Goal: Information Seeking & Learning: Learn about a topic

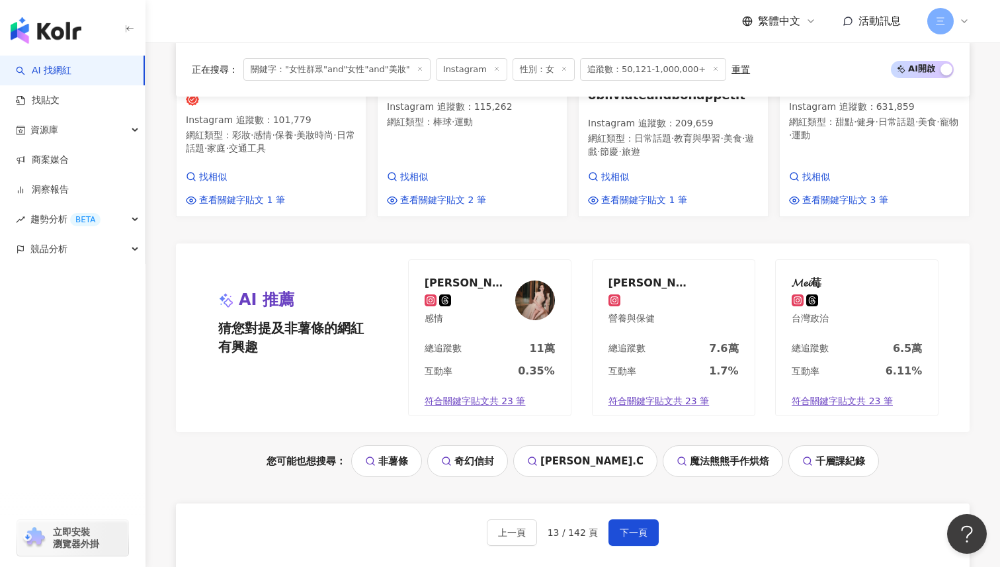
scroll to position [1400, 0]
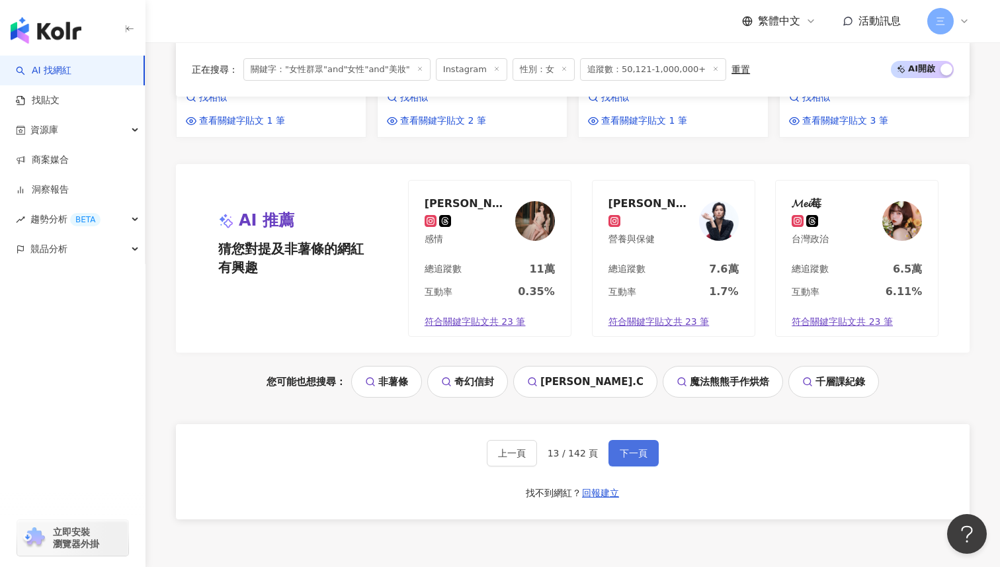
click at [638, 440] on button "下一頁" at bounding box center [633, 453] width 50 height 26
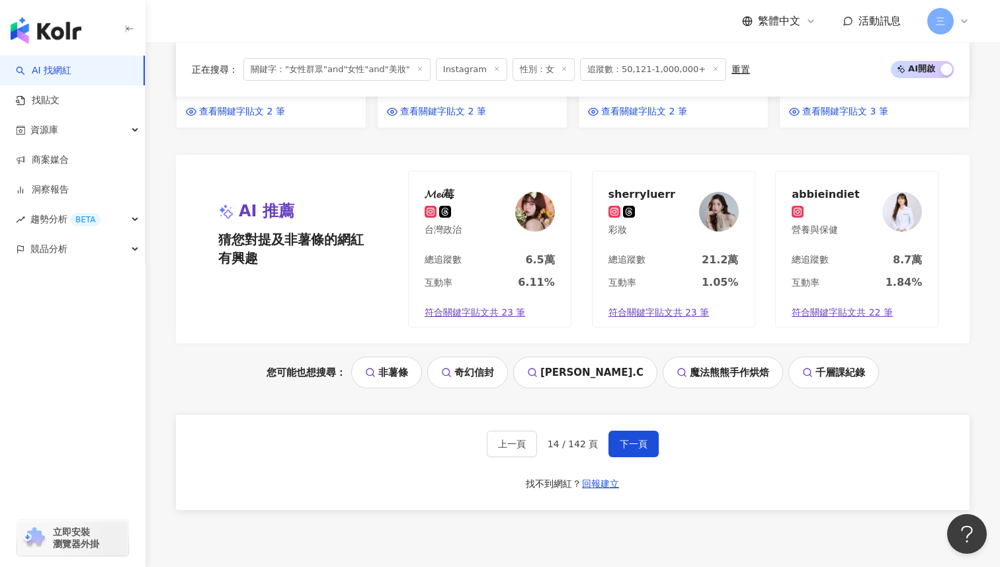
scroll to position [1513, 0]
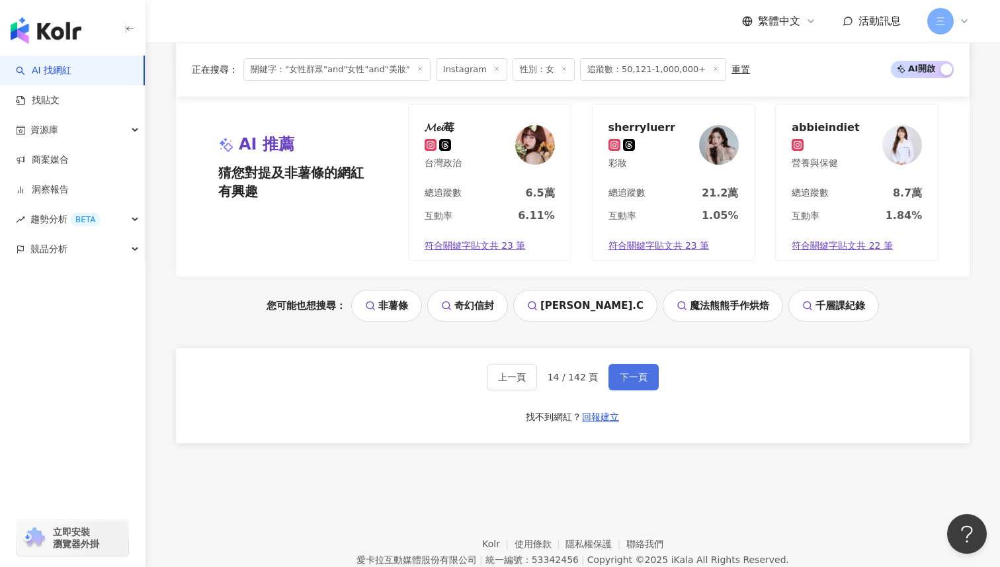
click at [629, 372] on span "下一頁" at bounding box center [633, 377] width 28 height 11
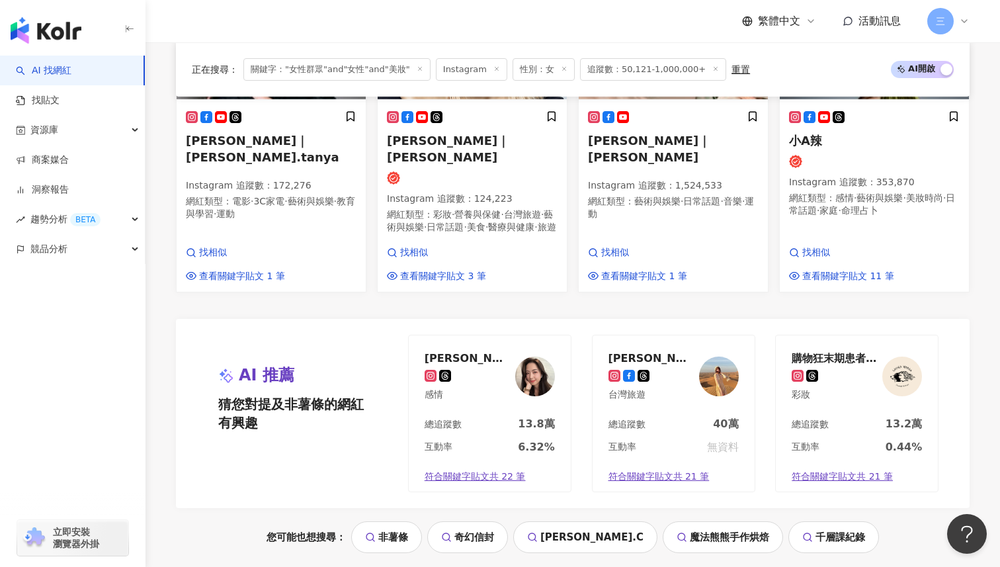
scroll to position [1334, 0]
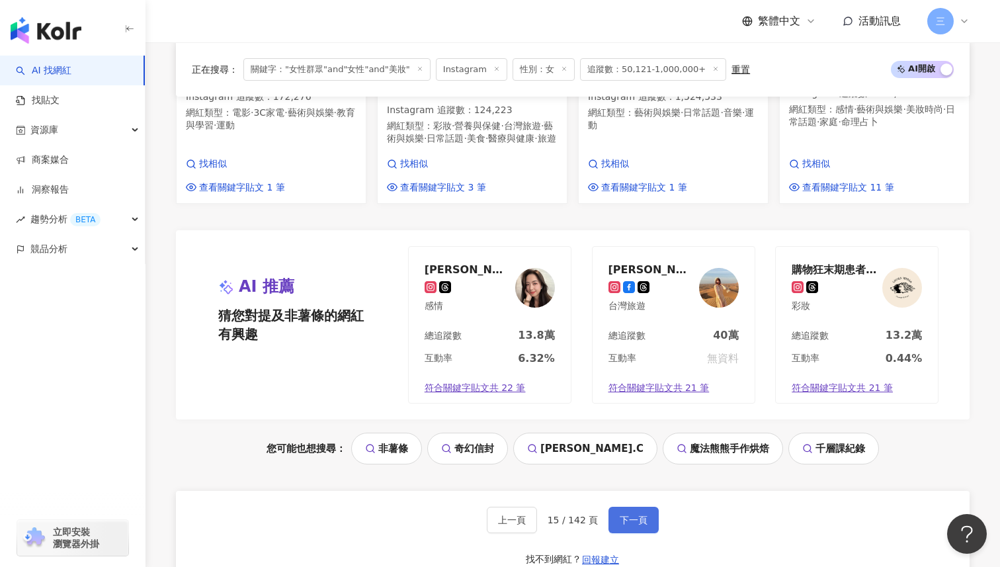
click at [632, 506] on button "下一頁" at bounding box center [633, 519] width 50 height 26
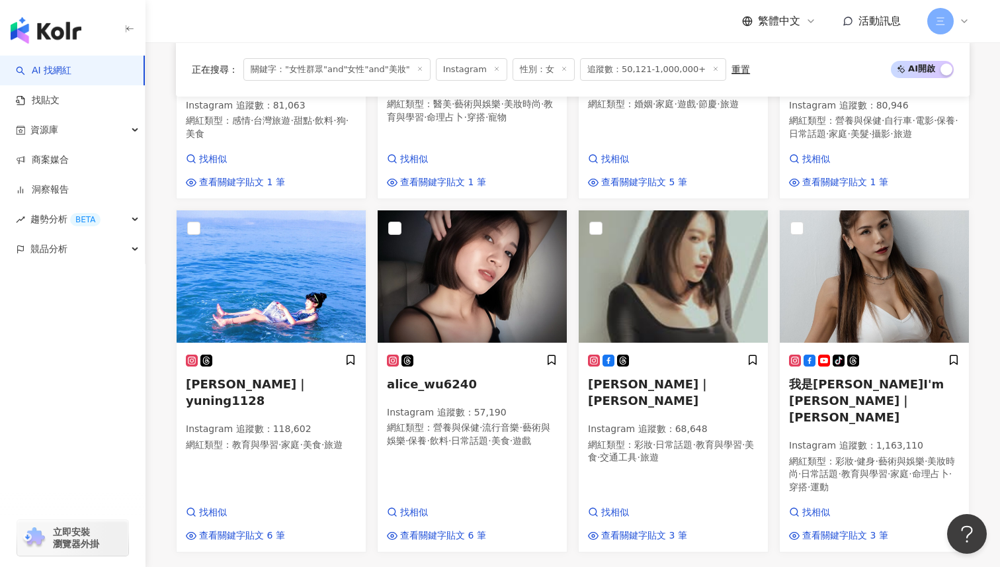
scroll to position [962, 0]
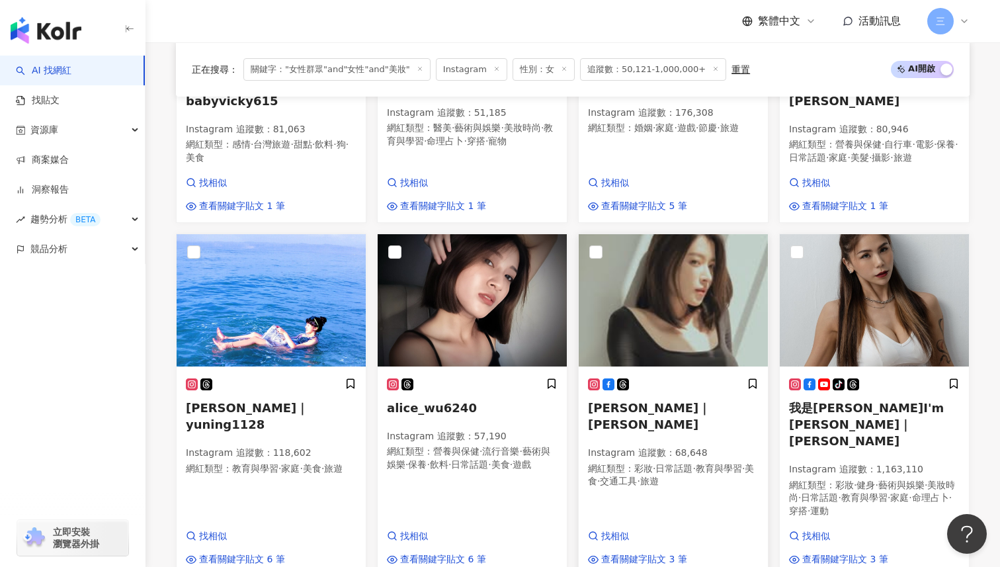
click at [668, 401] on span "張子蕾｜ TzuLei Chang" at bounding box center [649, 416] width 122 height 30
click at [631, 401] on span "張子蕾｜ TzuLei Chang" at bounding box center [649, 416] width 122 height 30
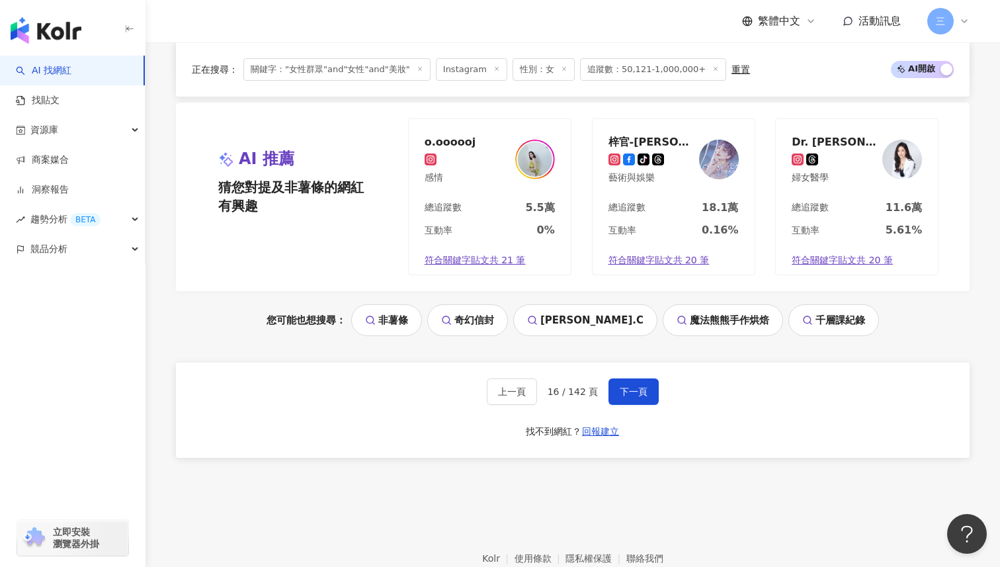
scroll to position [1490, 0]
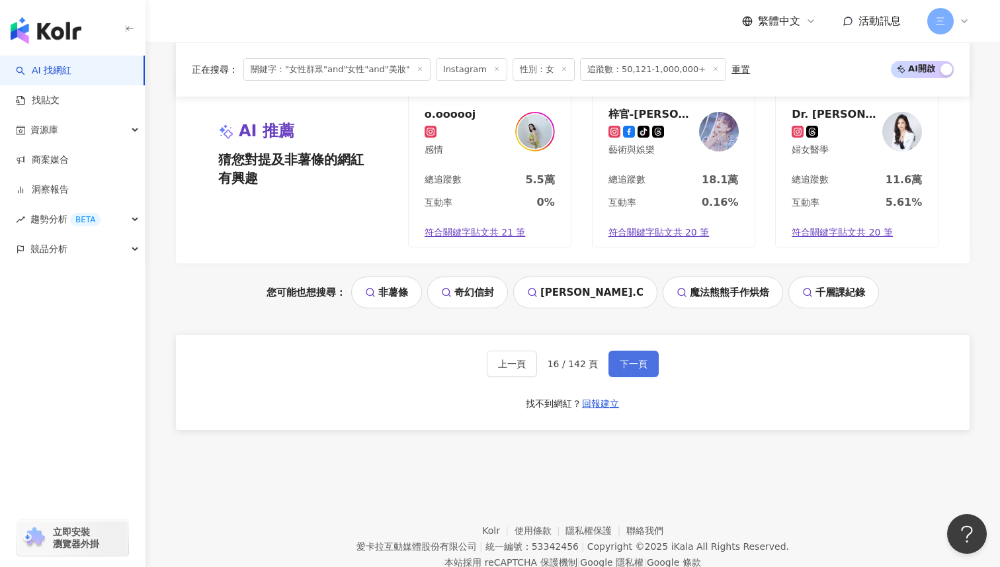
click at [637, 350] on button "下一頁" at bounding box center [633, 363] width 50 height 26
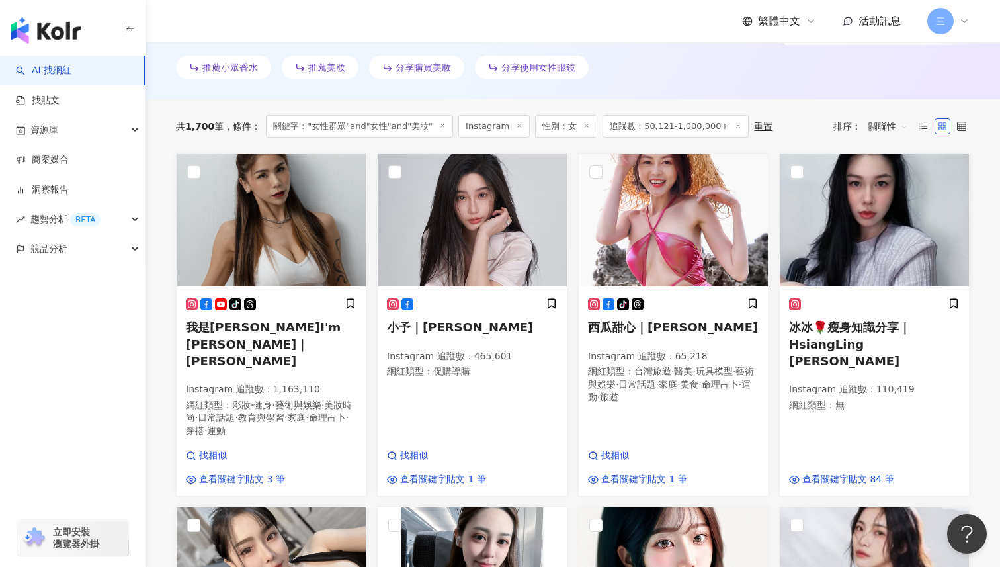
scroll to position [393, 0]
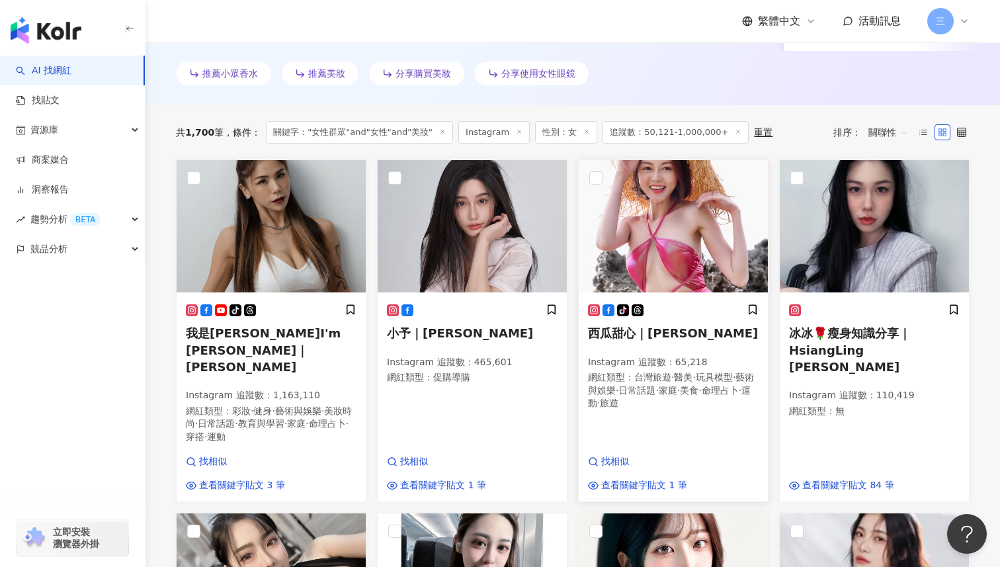
click at [648, 326] on span "西瓜甜心｜小玉YU" at bounding box center [673, 333] width 170 height 14
click at [866, 328] on span "冰冰🌹瘦身知識分享｜HsiangLing Wang" at bounding box center [850, 349] width 122 height 47
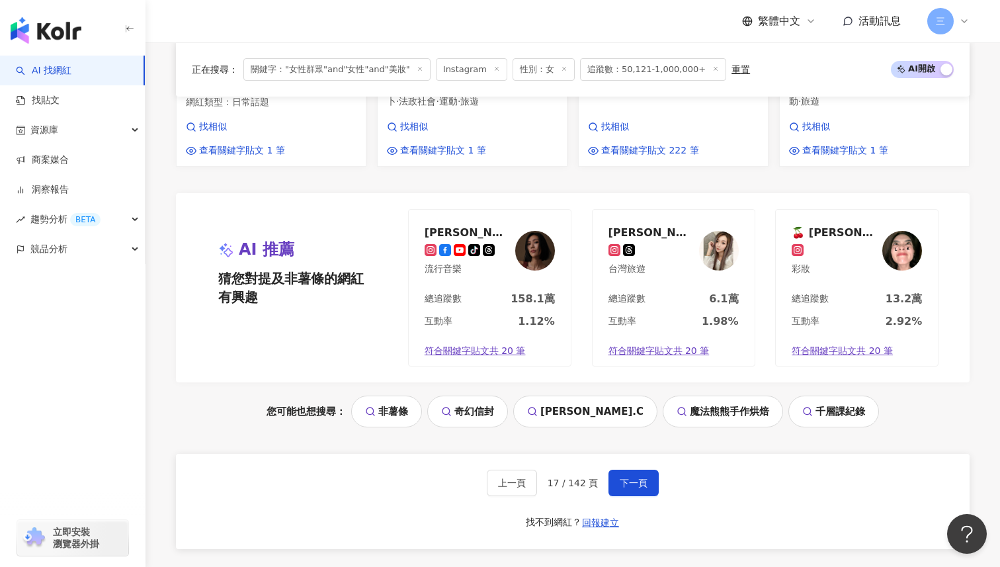
scroll to position [1480, 0]
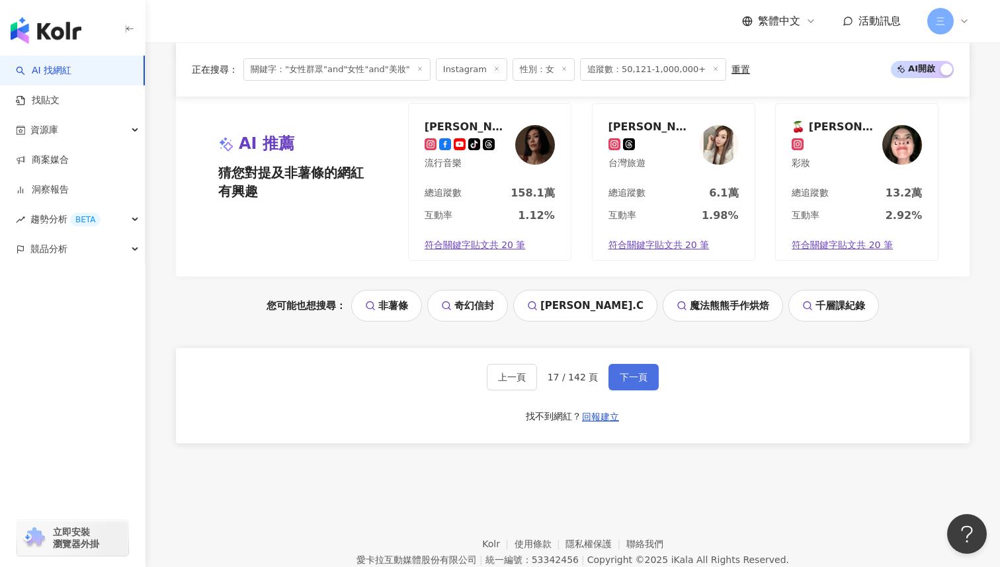
click at [631, 372] on span "下一頁" at bounding box center [633, 377] width 28 height 11
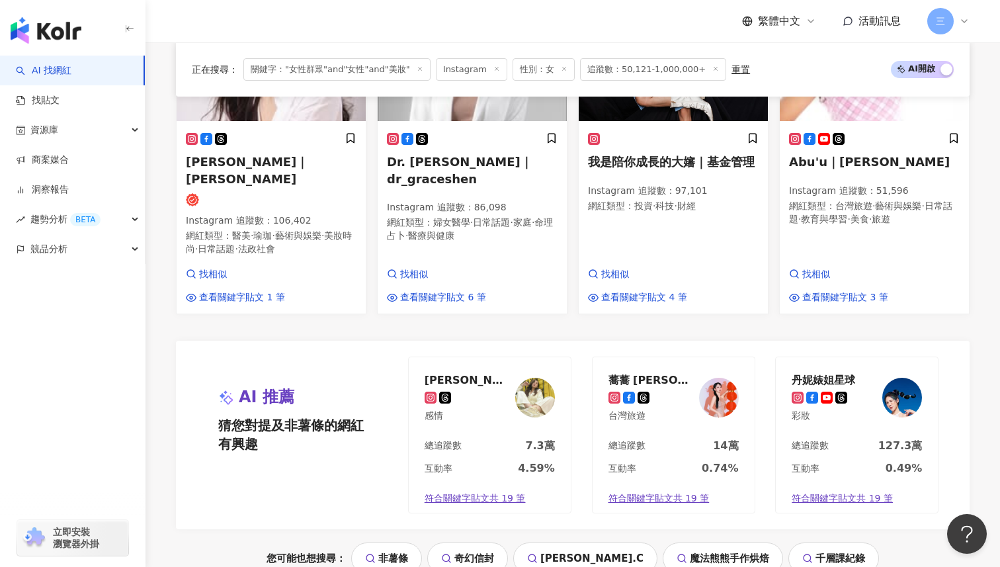
scroll to position [1329, 0]
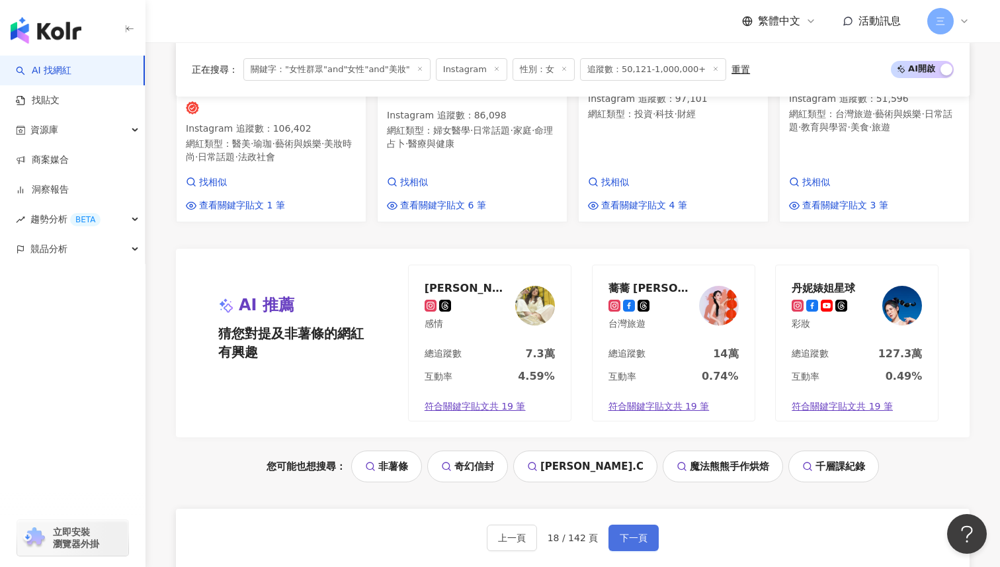
click at [625, 532] on span "下一頁" at bounding box center [633, 537] width 28 height 11
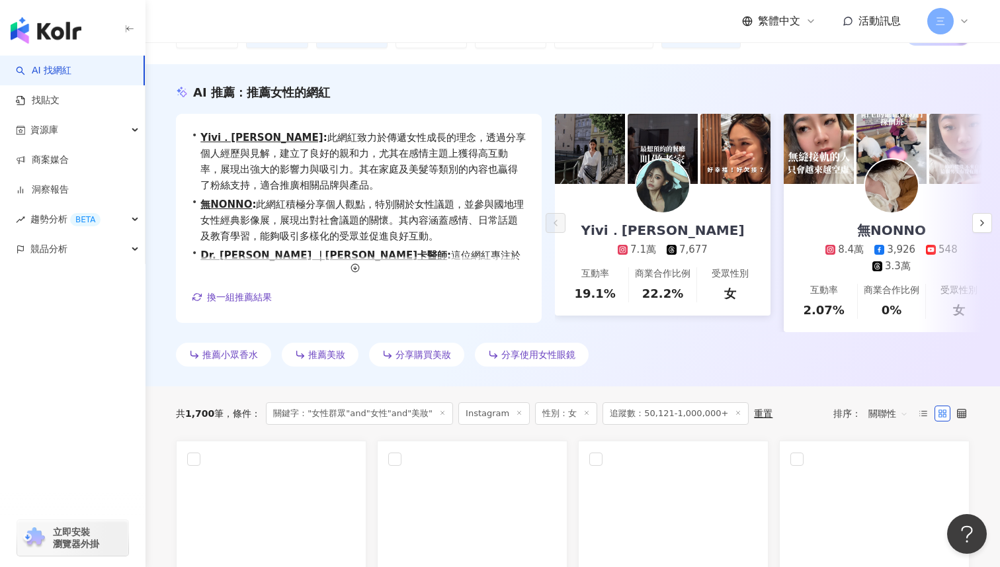
scroll to position [108, 0]
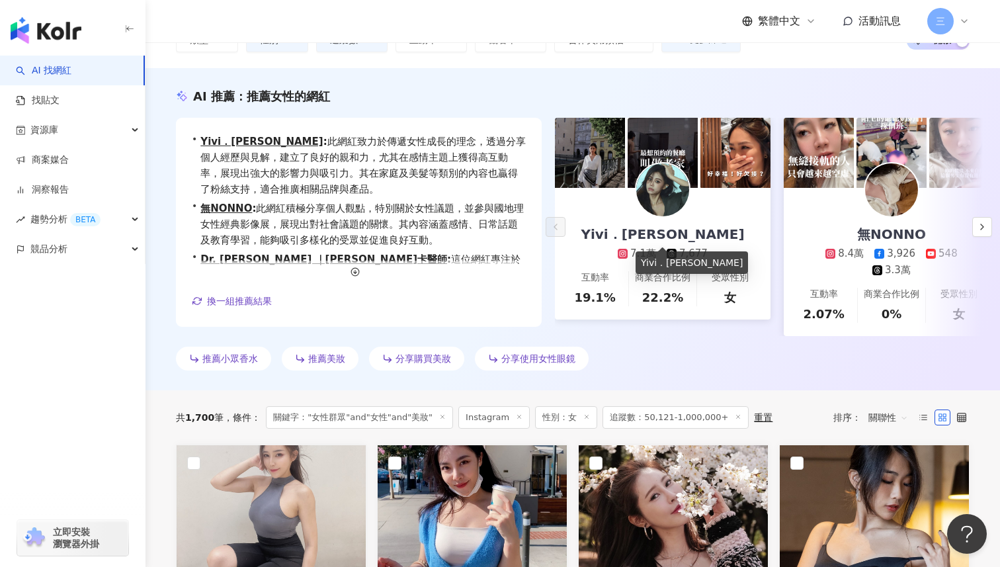
click at [648, 233] on div "Yivi．吉妃" at bounding box center [662, 234] width 190 height 19
click at [986, 223] on icon "button" at bounding box center [981, 226] width 11 height 11
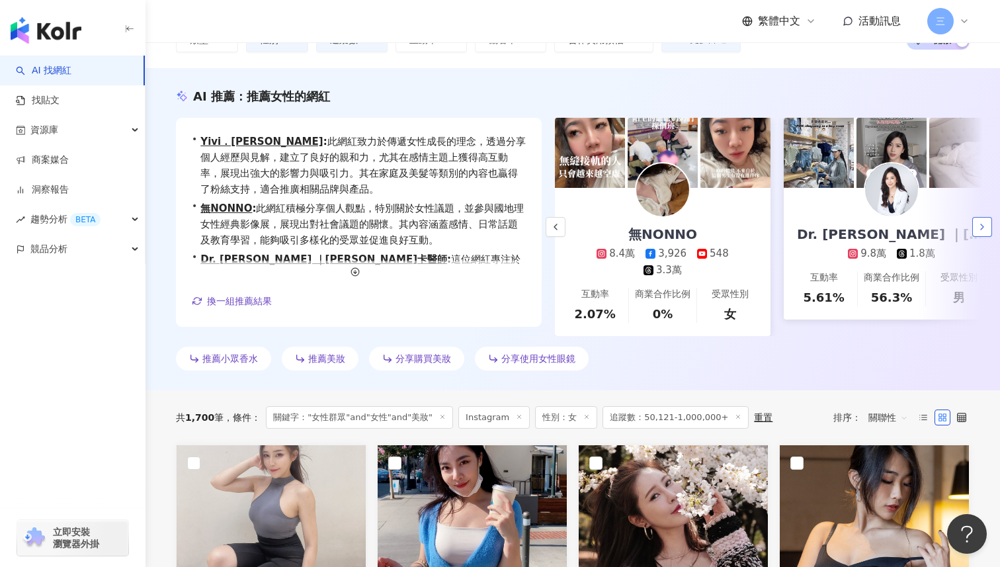
click at [986, 223] on icon "button" at bounding box center [981, 226] width 11 height 11
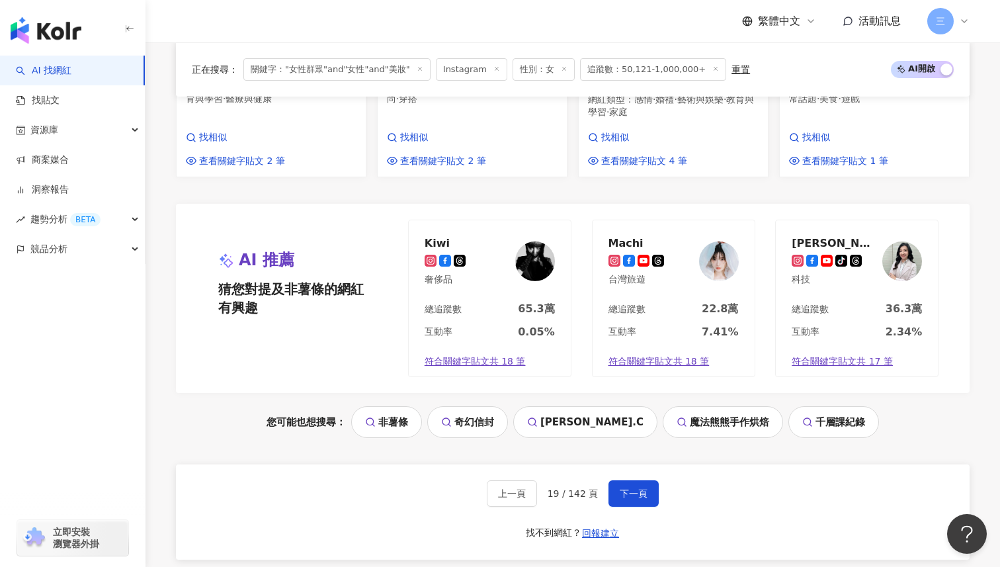
scroll to position [1312, 0]
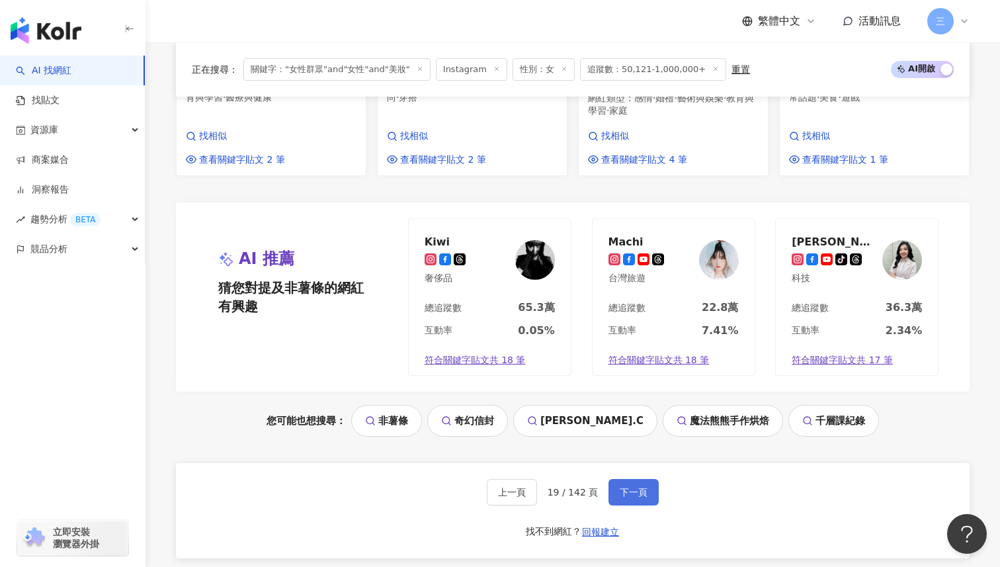
click at [628, 479] on button "下一頁" at bounding box center [633, 492] width 50 height 26
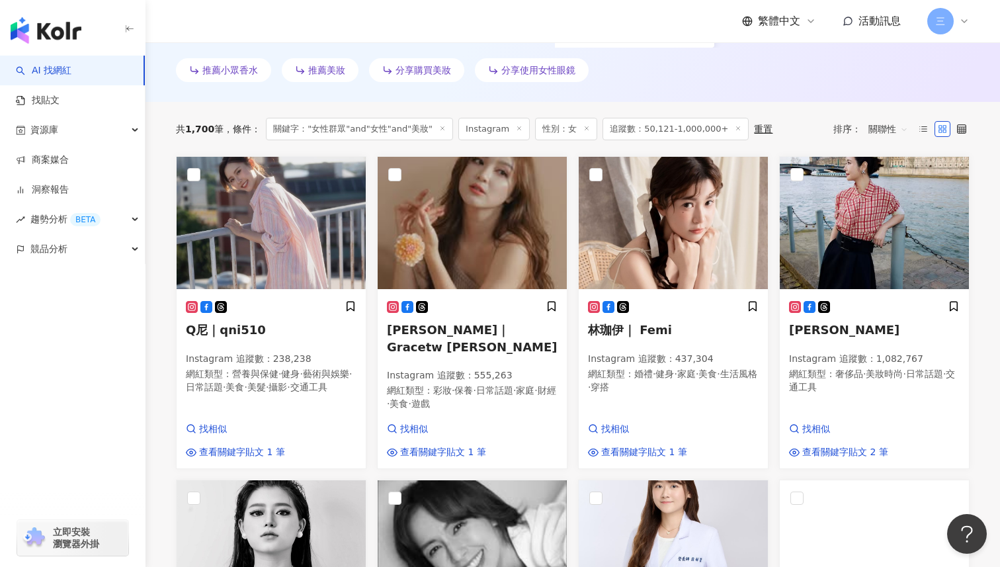
scroll to position [361, 0]
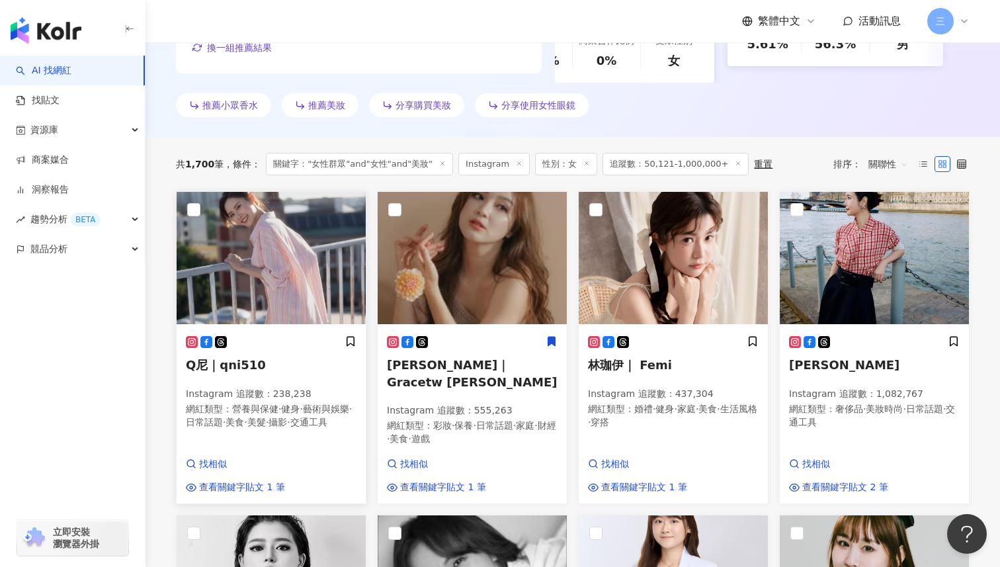
click at [223, 363] on span "Q尼｜qni510" at bounding box center [226, 365] width 80 height 14
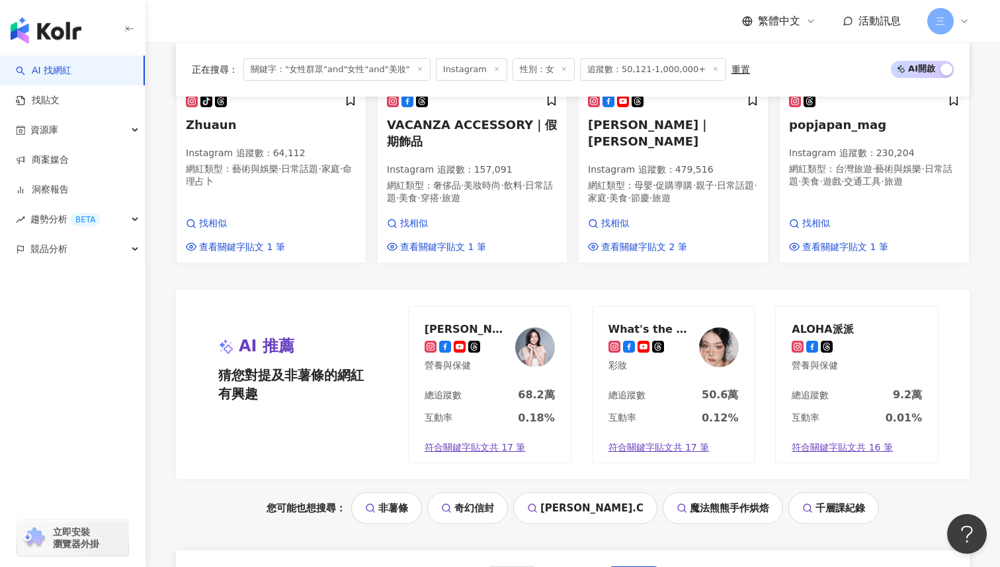
scroll to position [1365, 0]
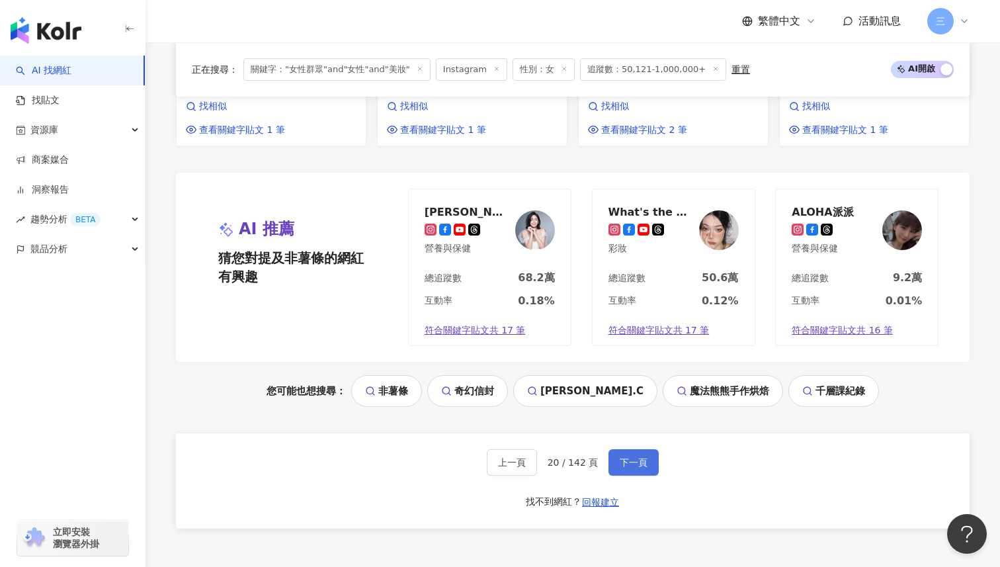
click at [628, 457] on span "下一頁" at bounding box center [633, 462] width 28 height 11
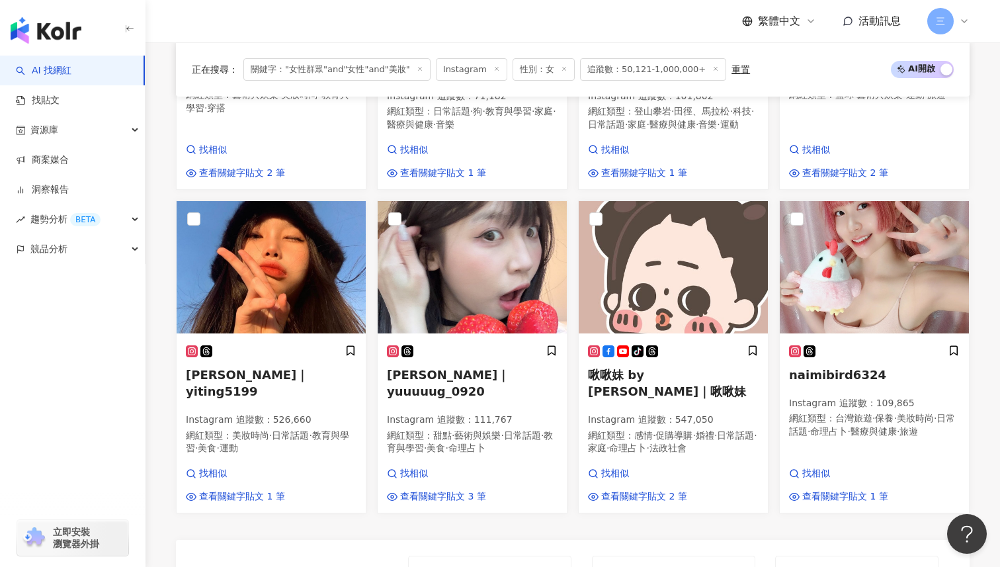
scroll to position [903, 0]
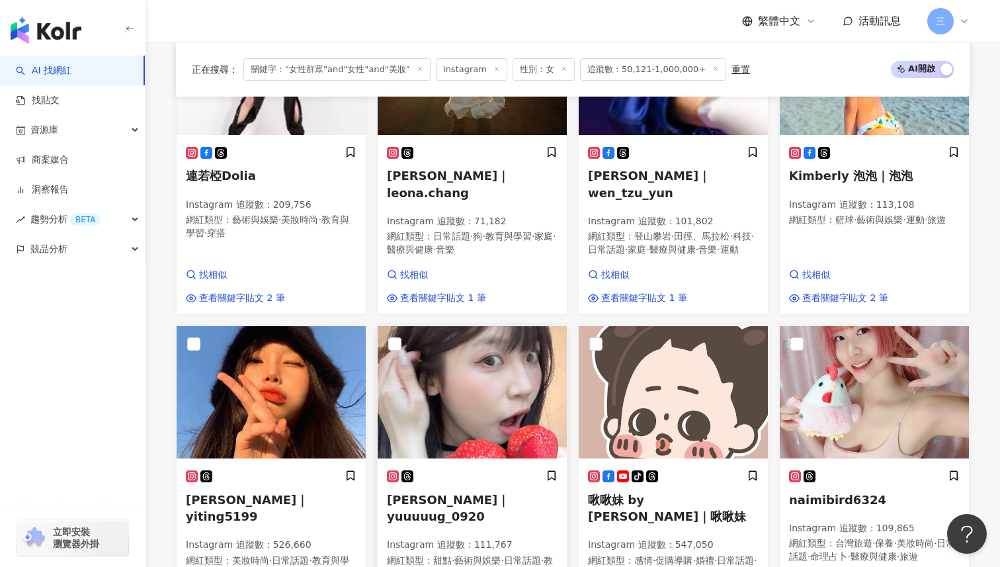
click at [465, 491] on h5 "小宇 婕｜yuuuuug_0920" at bounding box center [472, 507] width 171 height 33
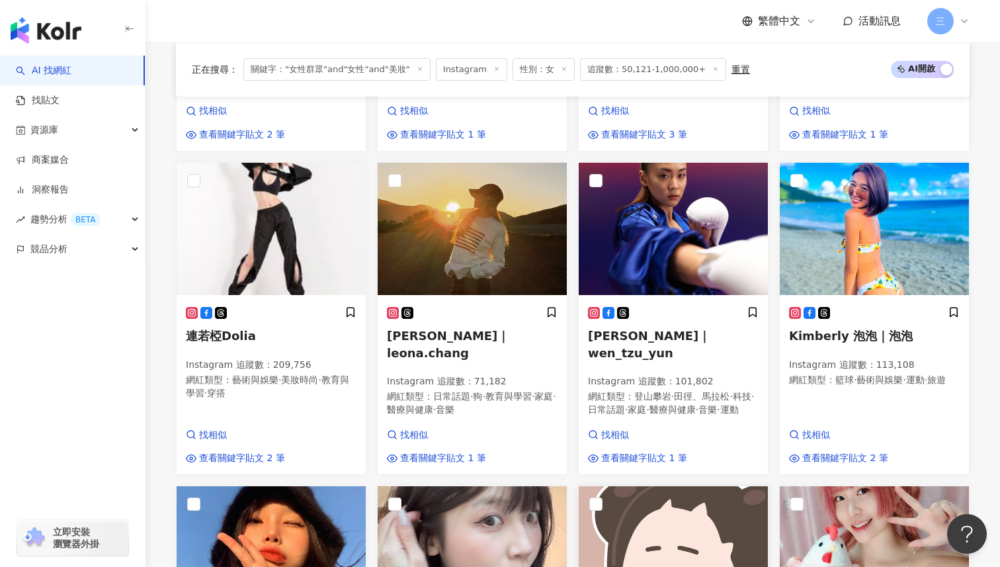
scroll to position [738, 0]
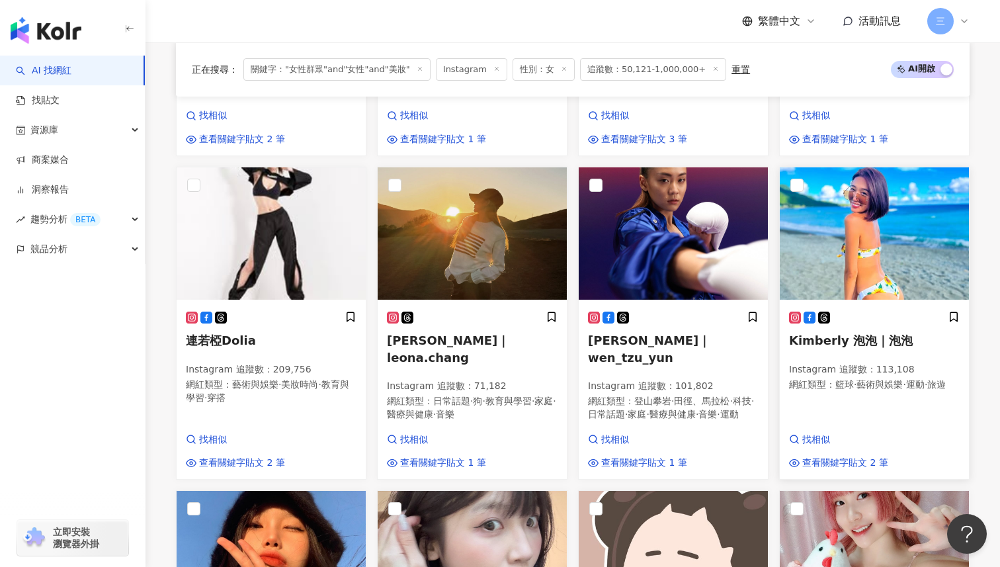
click at [857, 333] on span "Kimberly 泡泡｜泡泡" at bounding box center [851, 340] width 124 height 14
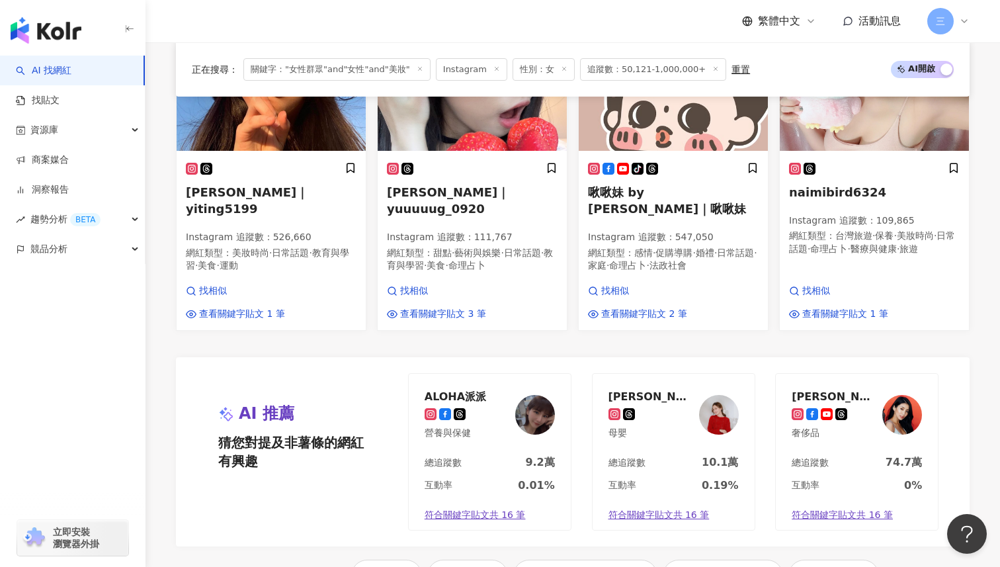
scroll to position [1294, 0]
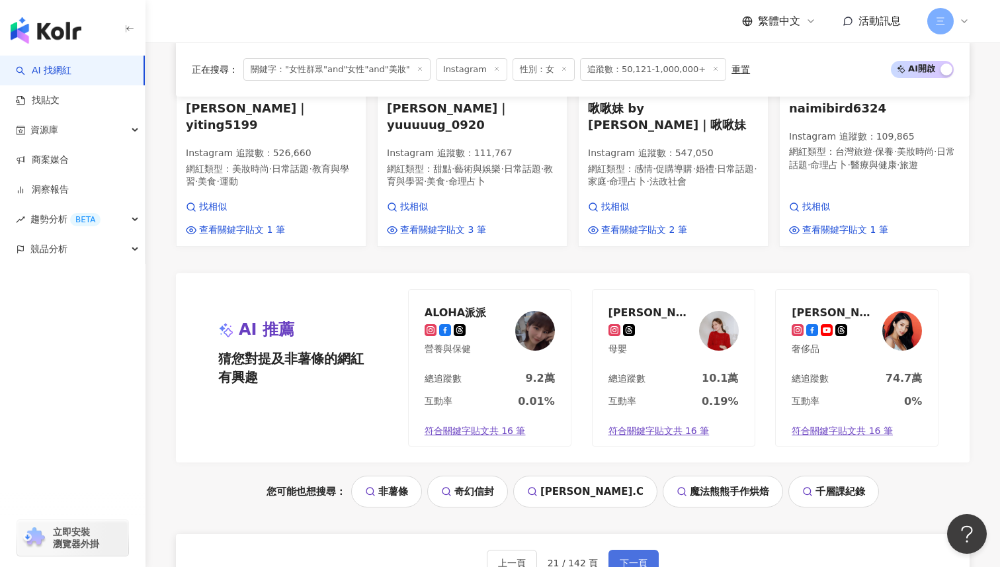
click at [634, 557] on span "下一頁" at bounding box center [633, 562] width 28 height 11
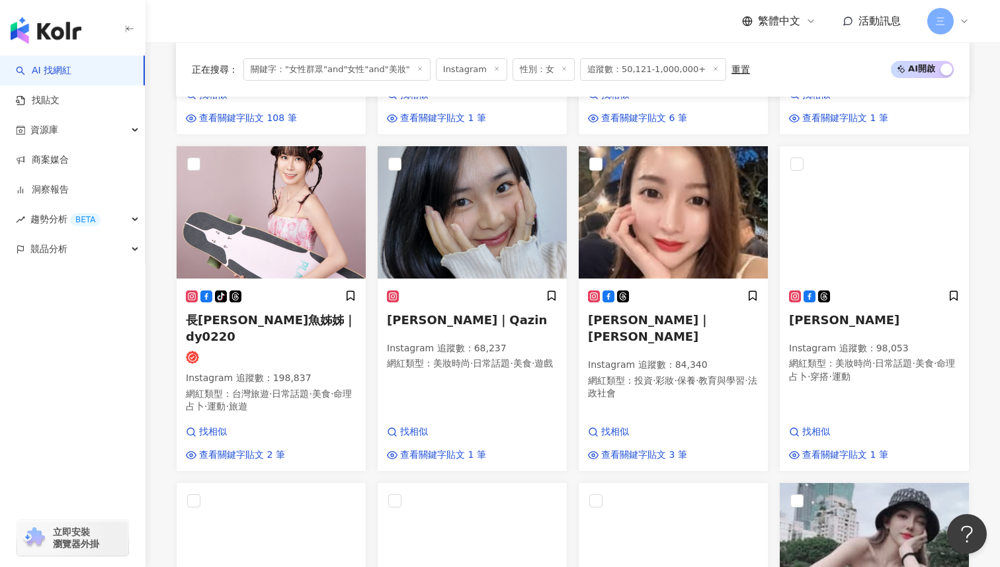
scroll to position [717, 0]
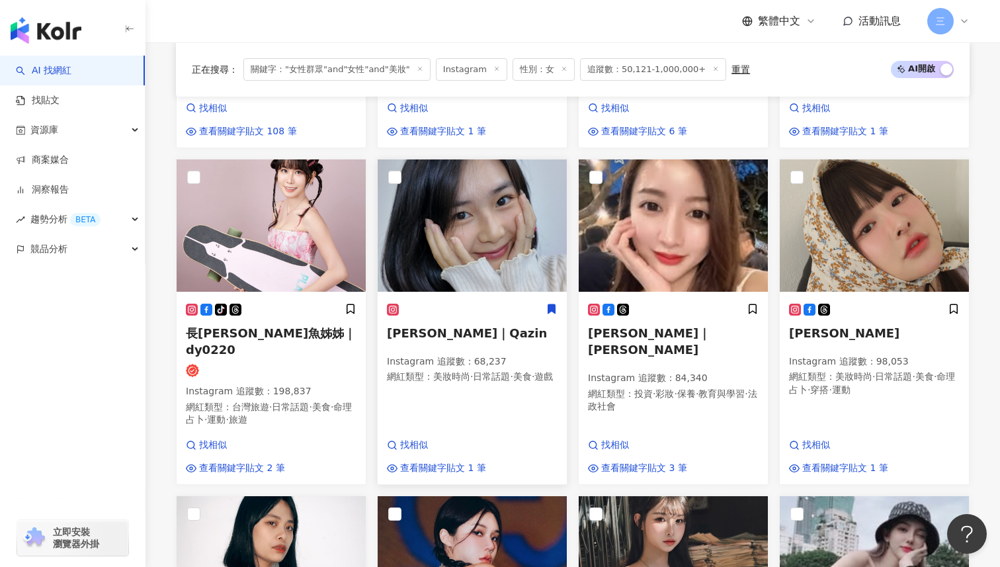
click at [444, 326] on span "何嘉倩｜Qazin" at bounding box center [467, 333] width 160 height 14
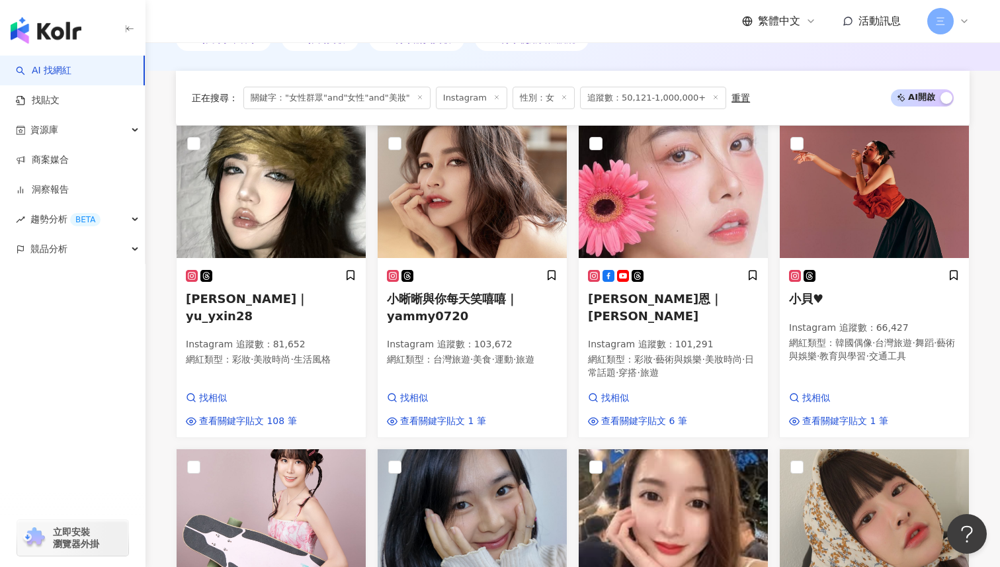
scroll to position [403, 0]
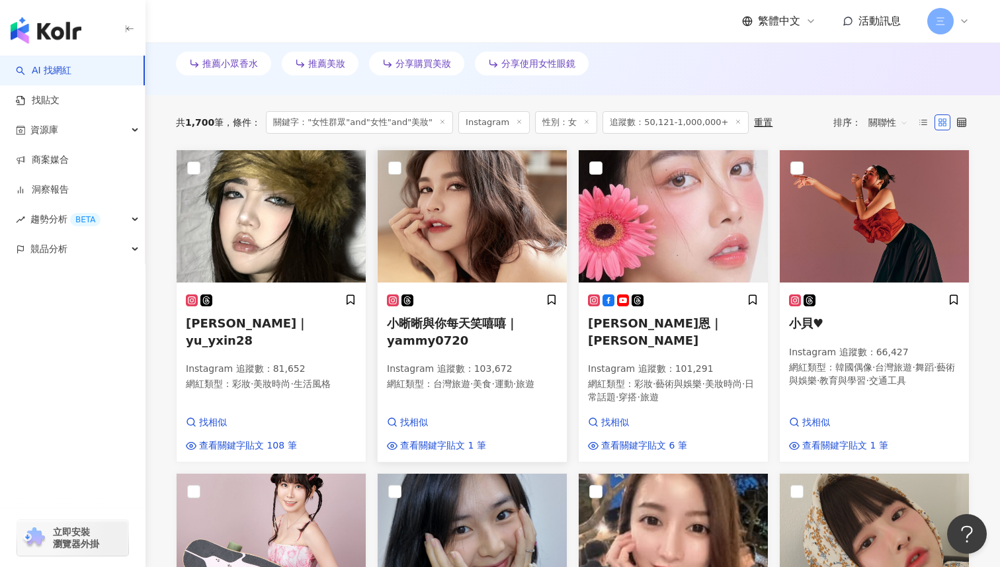
click at [475, 316] on span "小晰晰與你每天笑嘻嘻｜yammy0720" at bounding box center [452, 331] width 131 height 30
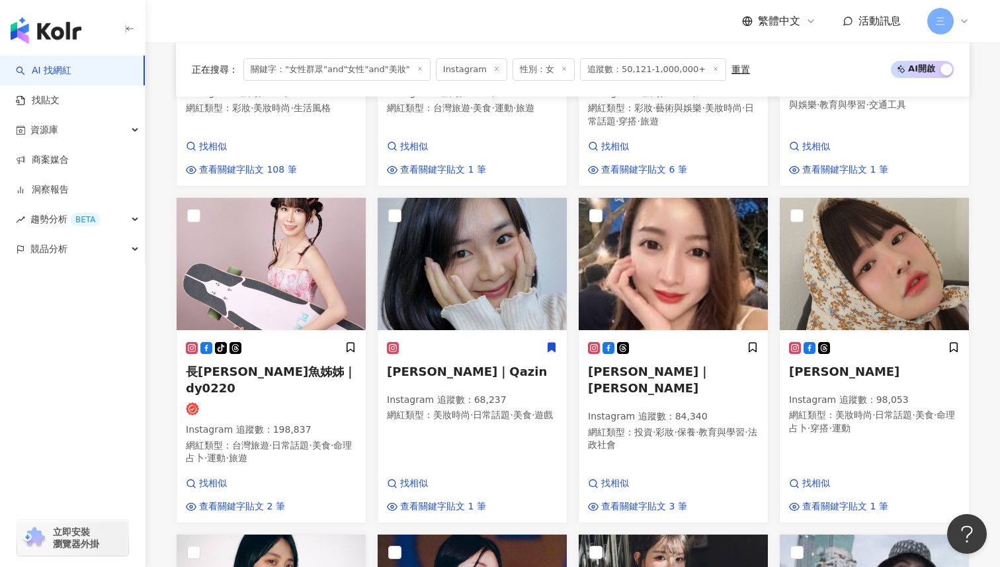
scroll to position [759, 0]
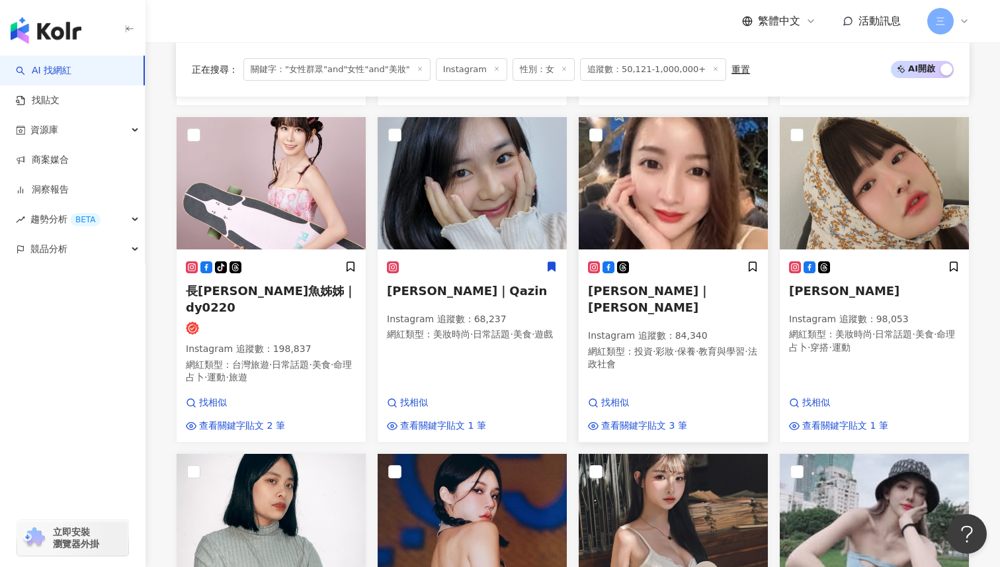
click at [632, 284] on span "黎娜｜LINA黎娜" at bounding box center [649, 299] width 122 height 30
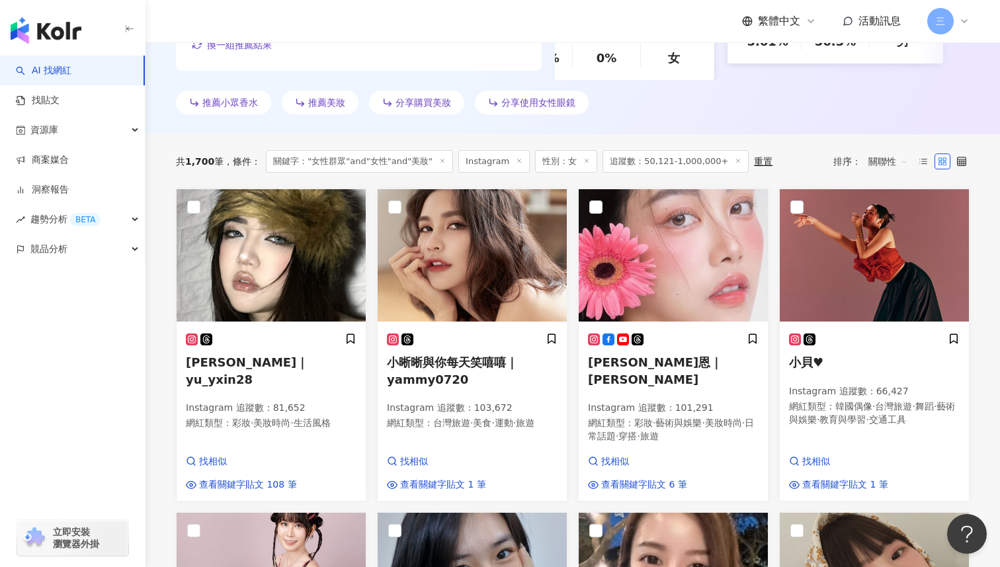
scroll to position [342, 0]
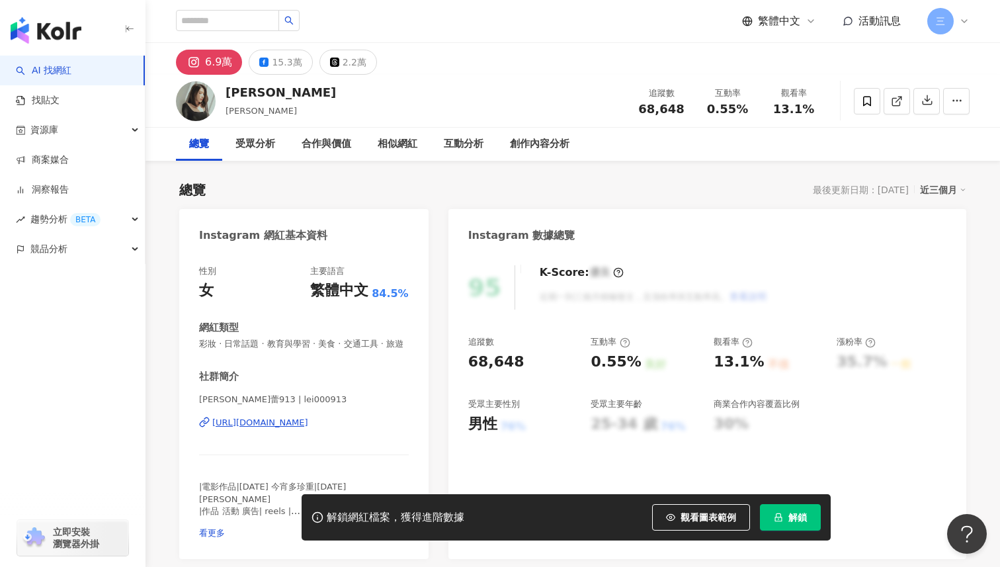
click at [305, 423] on div "https://www.instagram.com/lei000913/" at bounding box center [260, 423] width 96 height 12
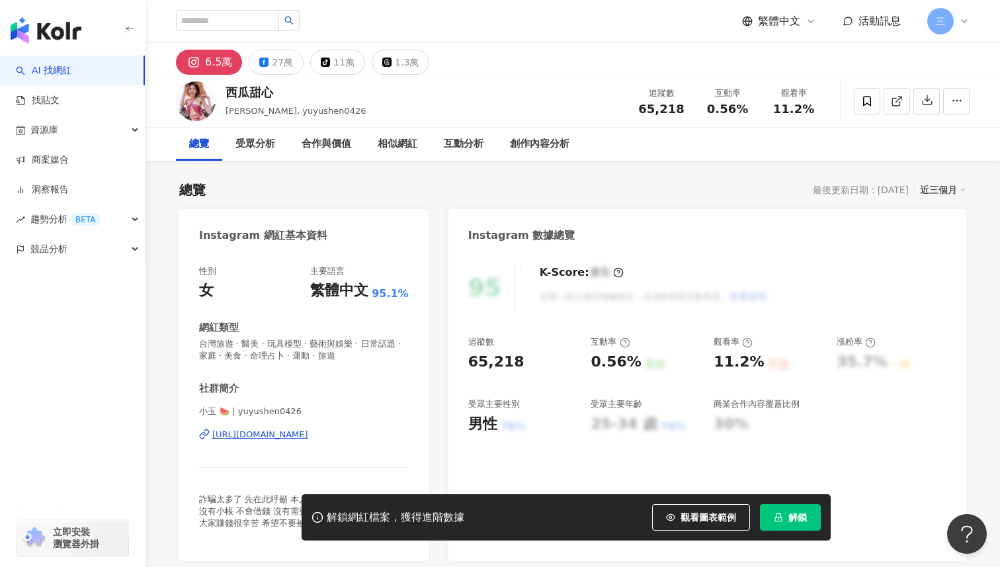
scroll to position [145, 0]
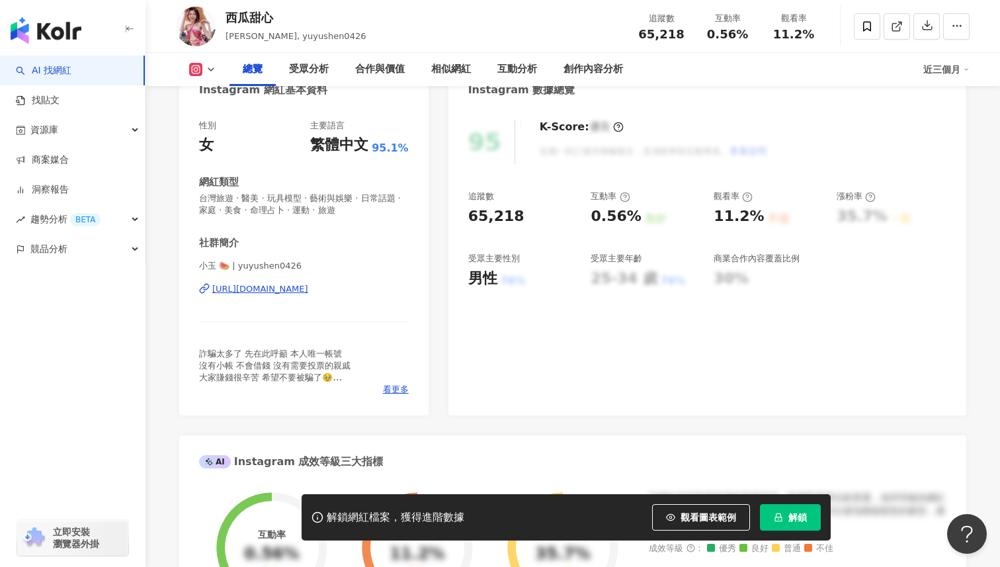
click at [308, 287] on div "https://www.instagram.com/yuyushen0426/" at bounding box center [260, 289] width 96 height 12
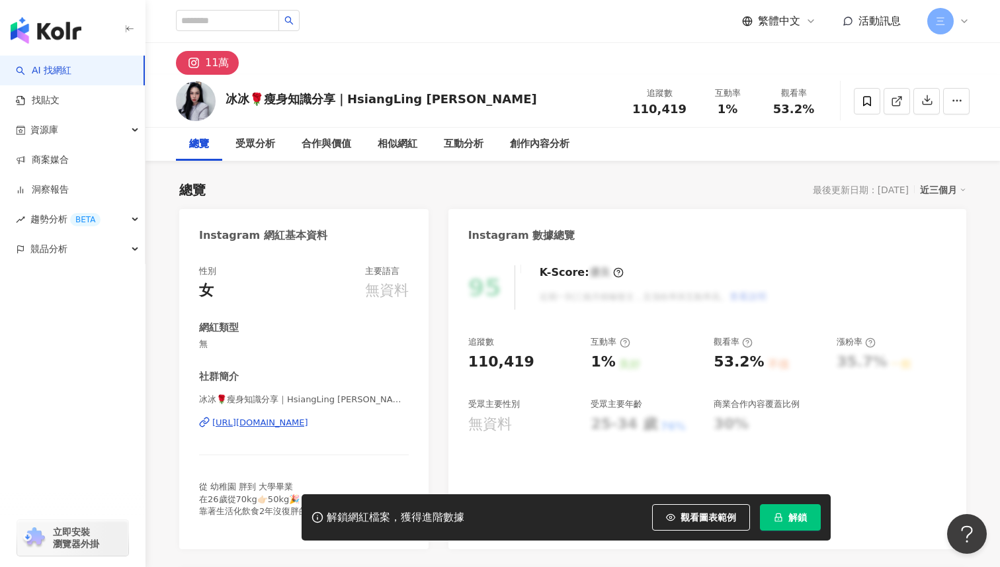
scroll to position [40, 0]
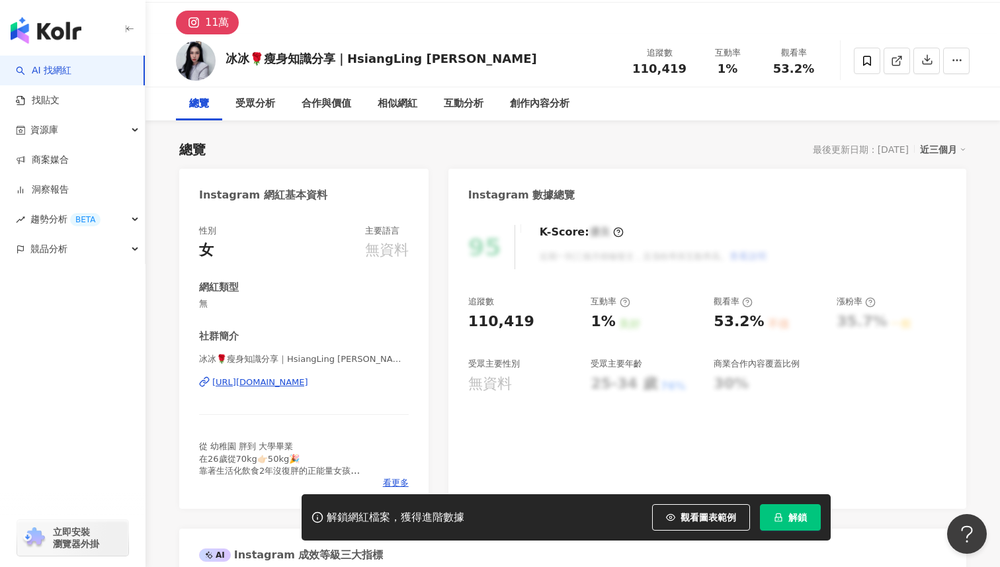
click at [308, 385] on div "https://www.instagram.com/sosobing678/" at bounding box center [260, 382] width 96 height 12
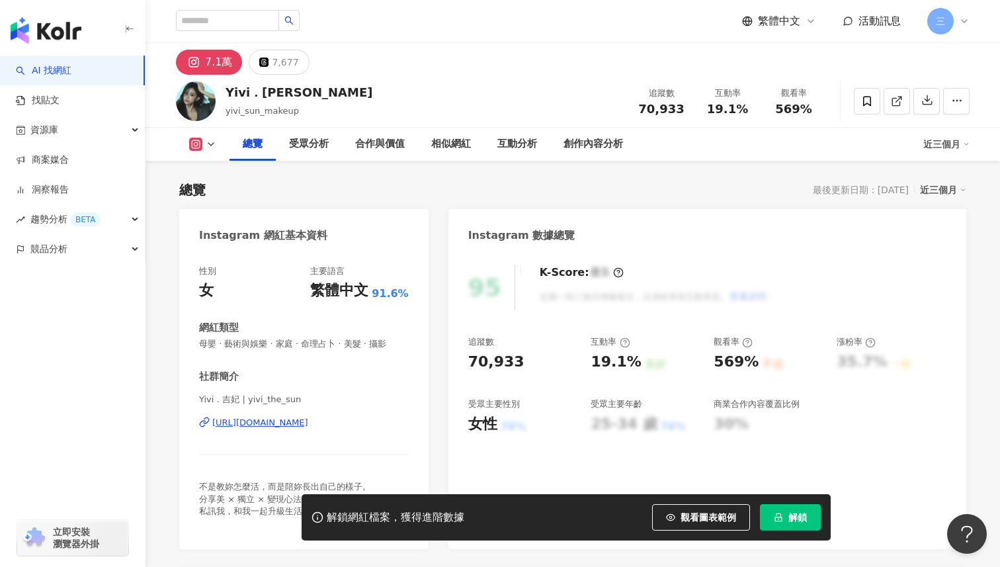
scroll to position [62, 0]
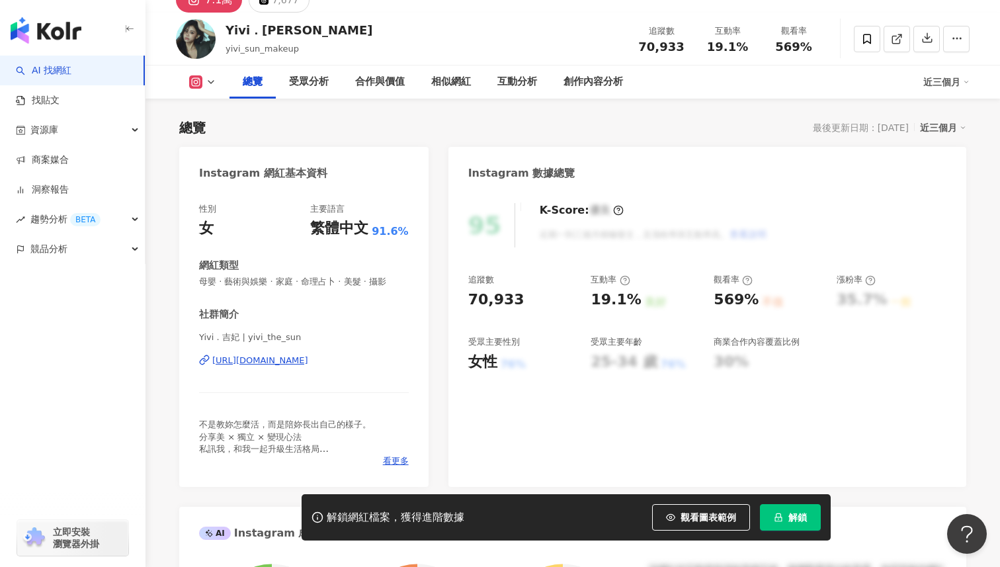
click at [308, 362] on div "[URL][DOMAIN_NAME]" at bounding box center [260, 360] width 96 height 12
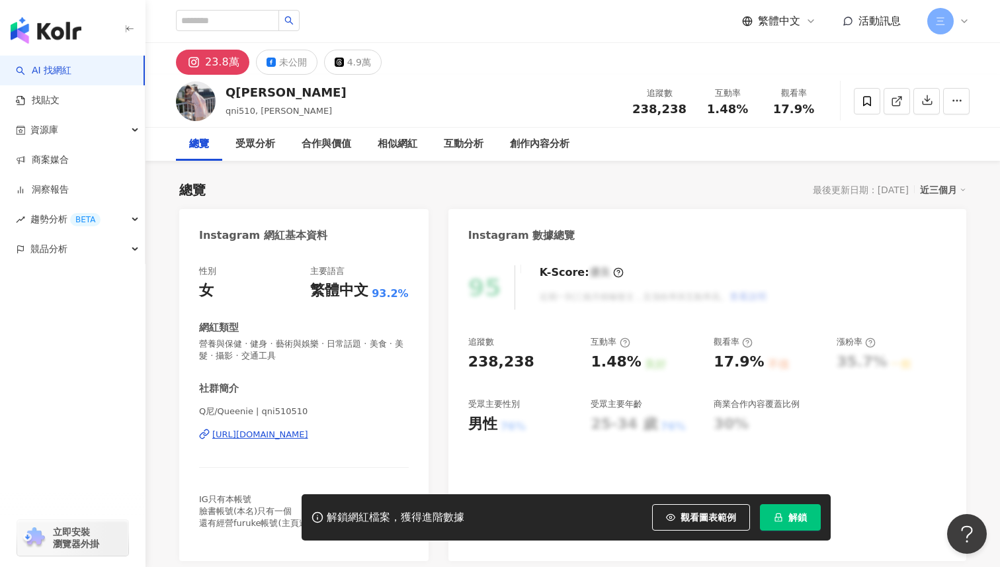
scroll to position [71, 0]
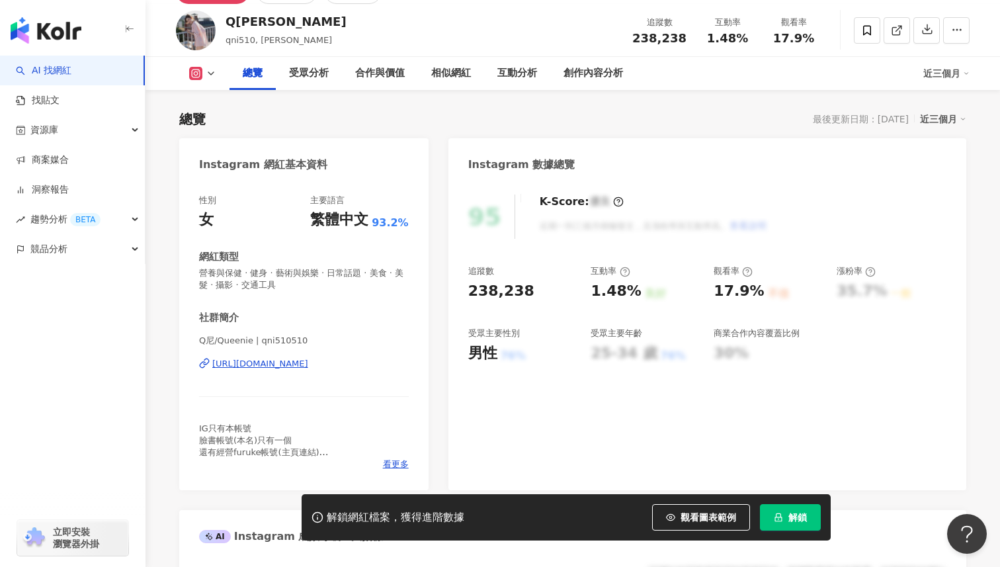
click at [308, 360] on div "https://www.instagram.com/qni510510/" at bounding box center [260, 364] width 96 height 12
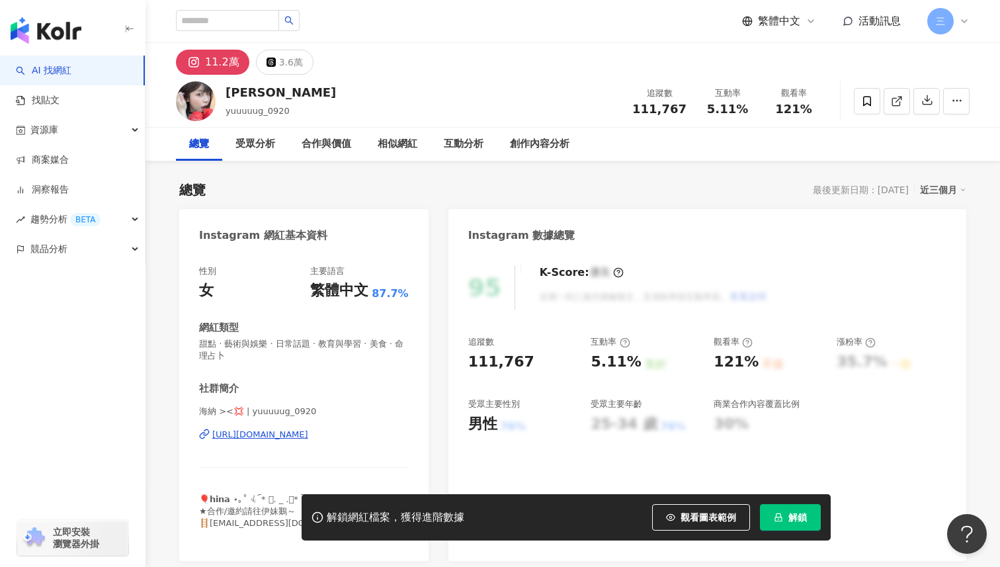
click at [308, 431] on div "[URL][DOMAIN_NAME]" at bounding box center [260, 434] width 96 height 12
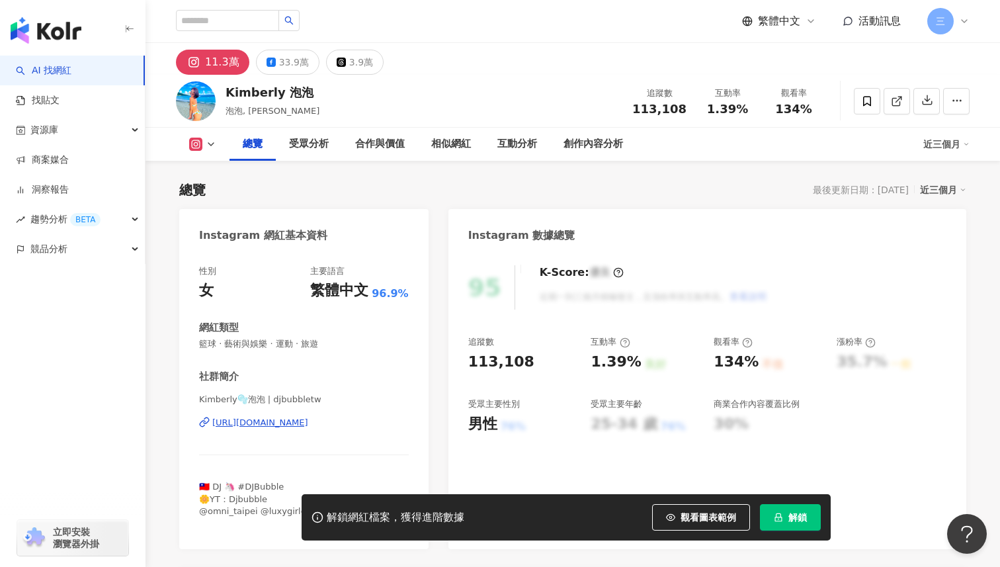
scroll to position [183, 0]
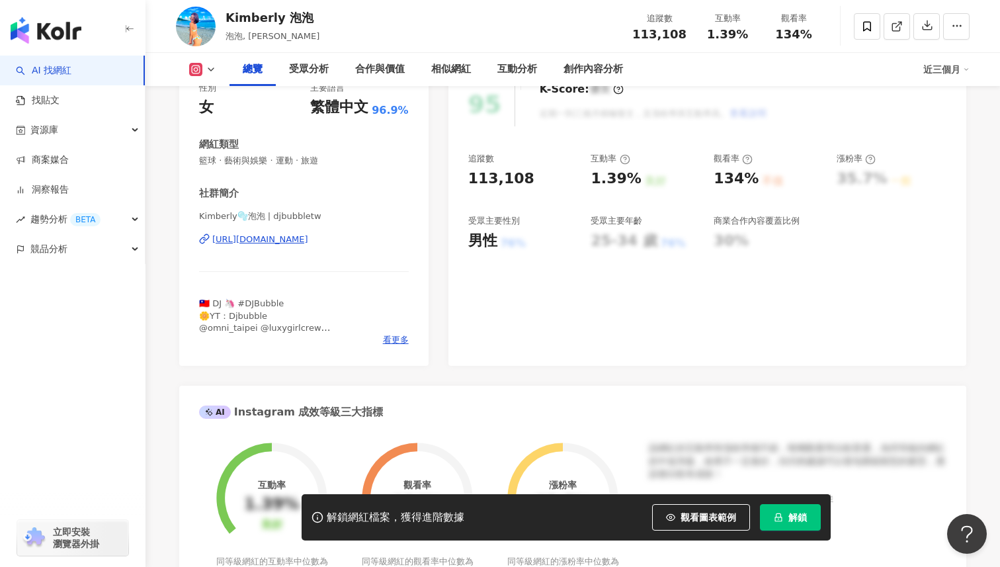
click at [308, 237] on div "https://www.instagram.com/djbubbletw/" at bounding box center [260, 239] width 96 height 12
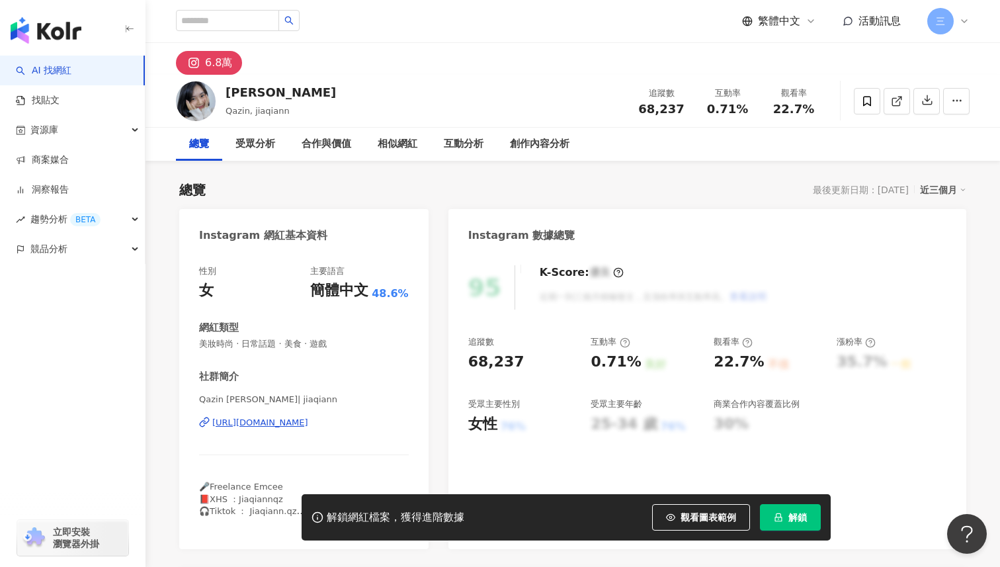
click at [308, 421] on div "https://www.instagram.com/jiaqiann/" at bounding box center [260, 423] width 96 height 12
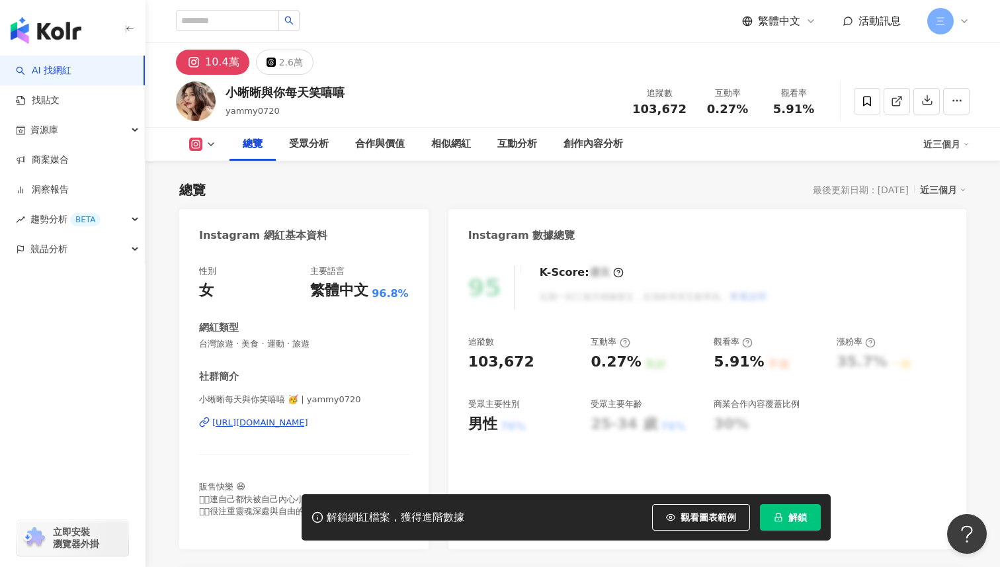
scroll to position [63, 0]
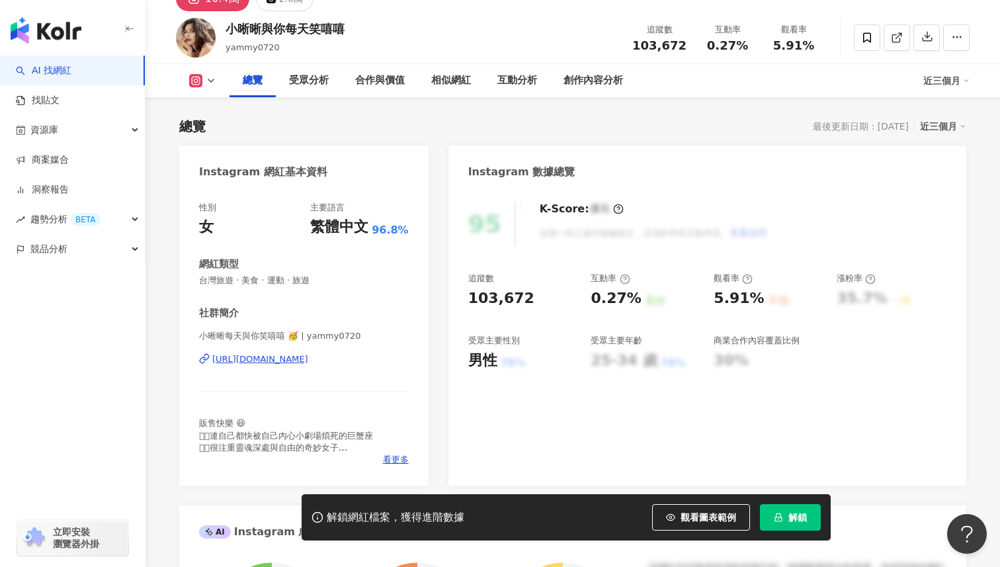
click at [308, 360] on div "[URL][DOMAIN_NAME]" at bounding box center [260, 359] width 96 height 12
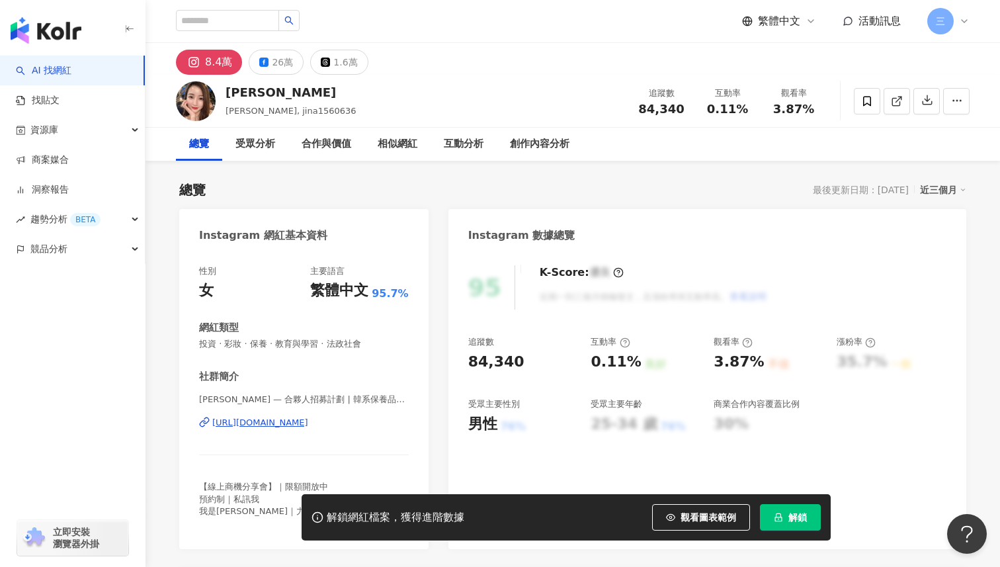
click at [308, 428] on div "[URL][DOMAIN_NAME]" at bounding box center [260, 423] width 96 height 12
